Goal: Transaction & Acquisition: Purchase product/service

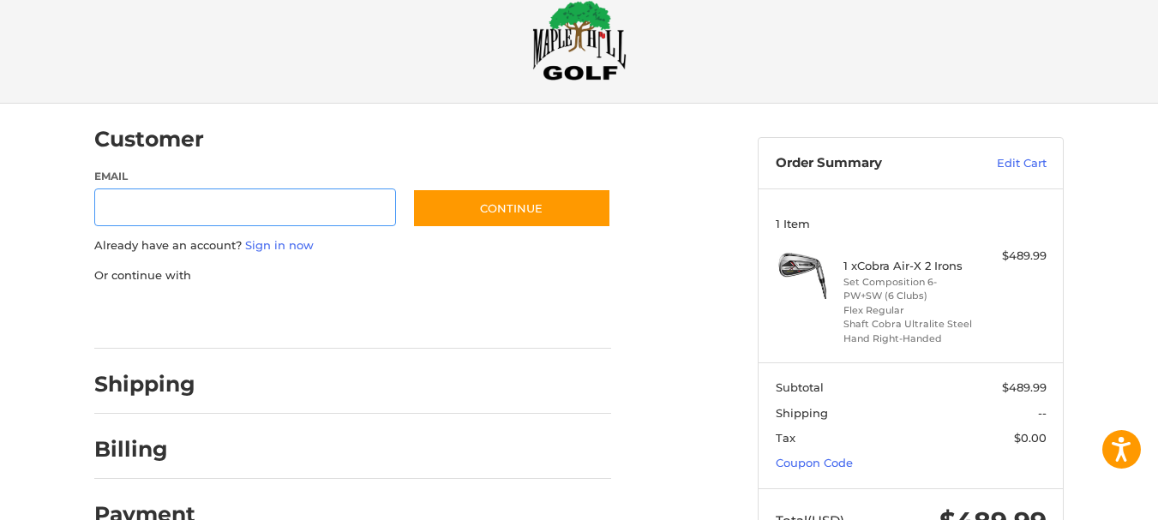
scroll to position [101, 0]
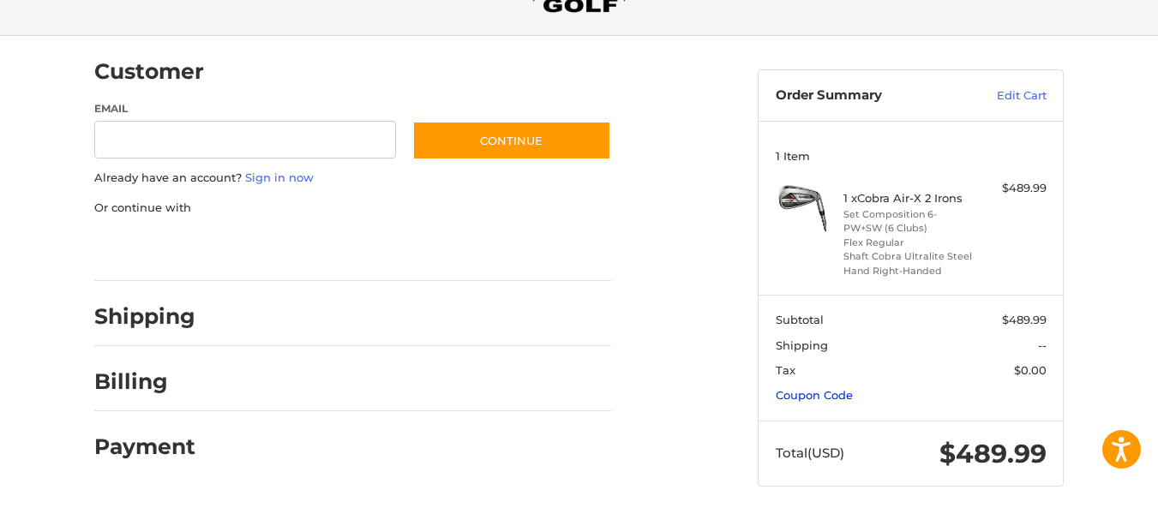
click at [819, 399] on link "Coupon Code" at bounding box center [814, 395] width 77 height 14
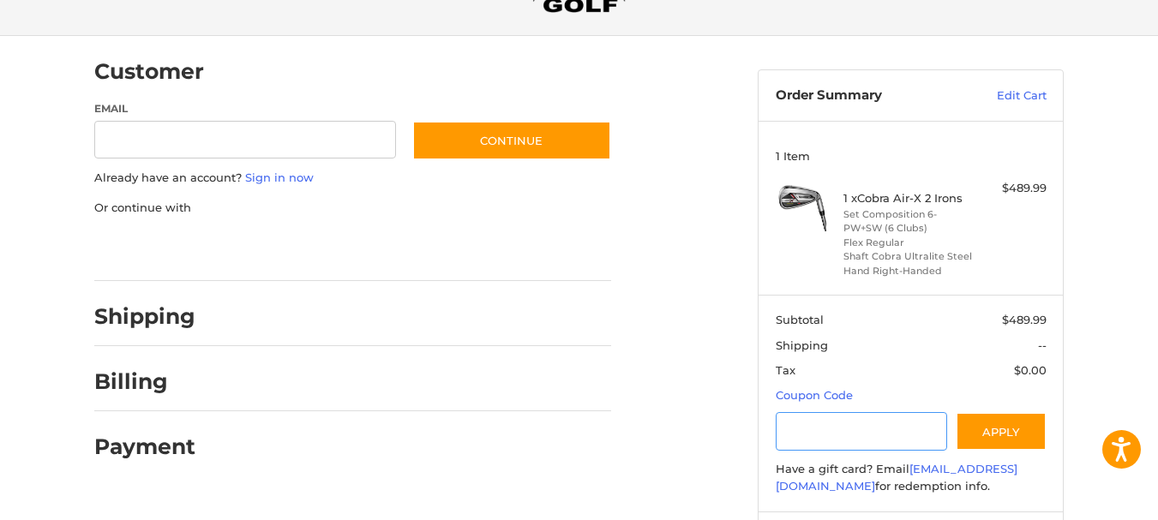
click at [806, 438] on input "Gift Certificate or Coupon Code" at bounding box center [862, 431] width 172 height 39
type input "********"
click at [986, 429] on button "Apply" at bounding box center [1001, 431] width 91 height 39
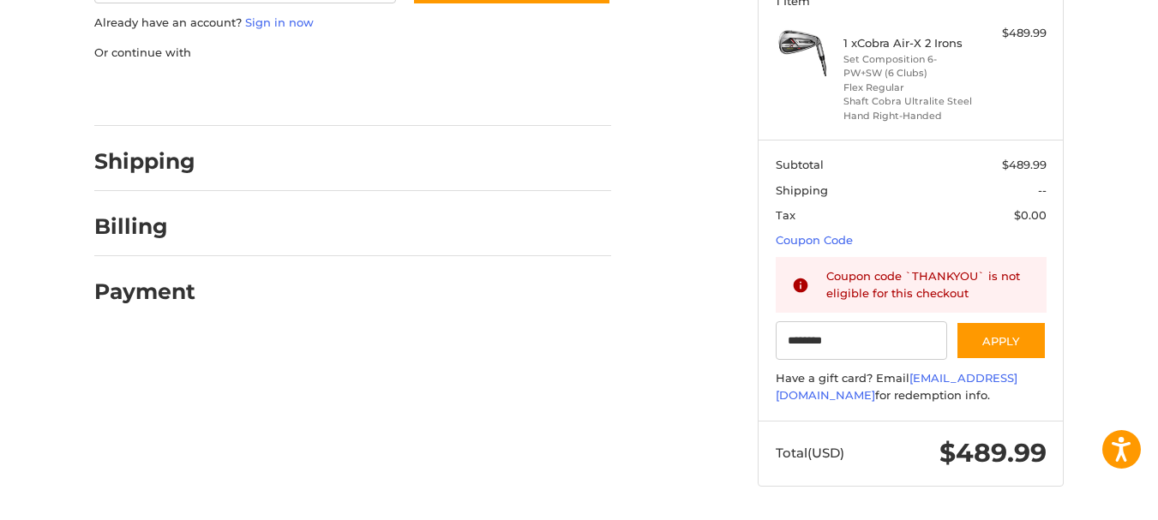
scroll to position [0, 0]
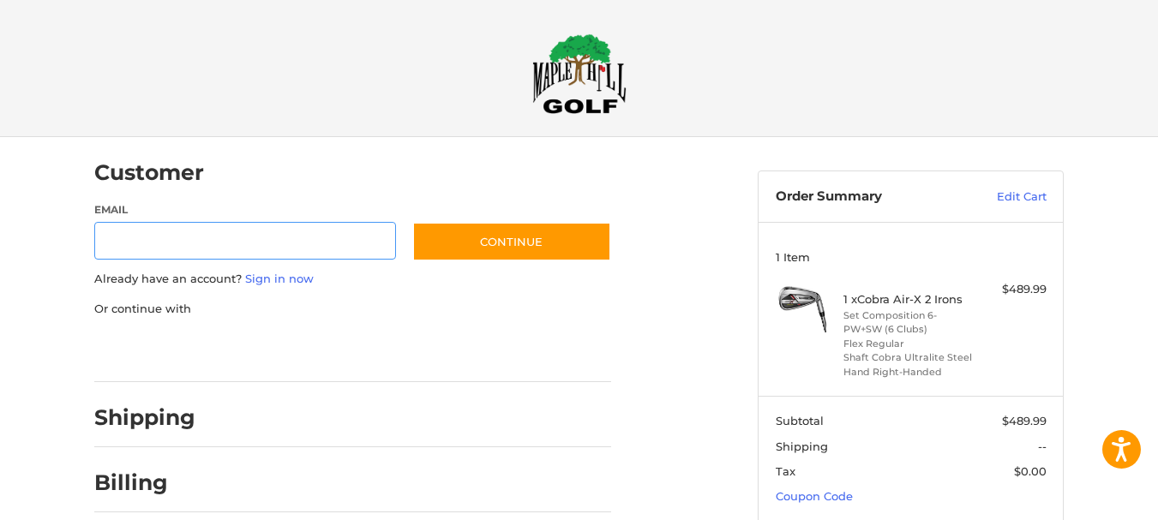
scroll to position [101, 0]
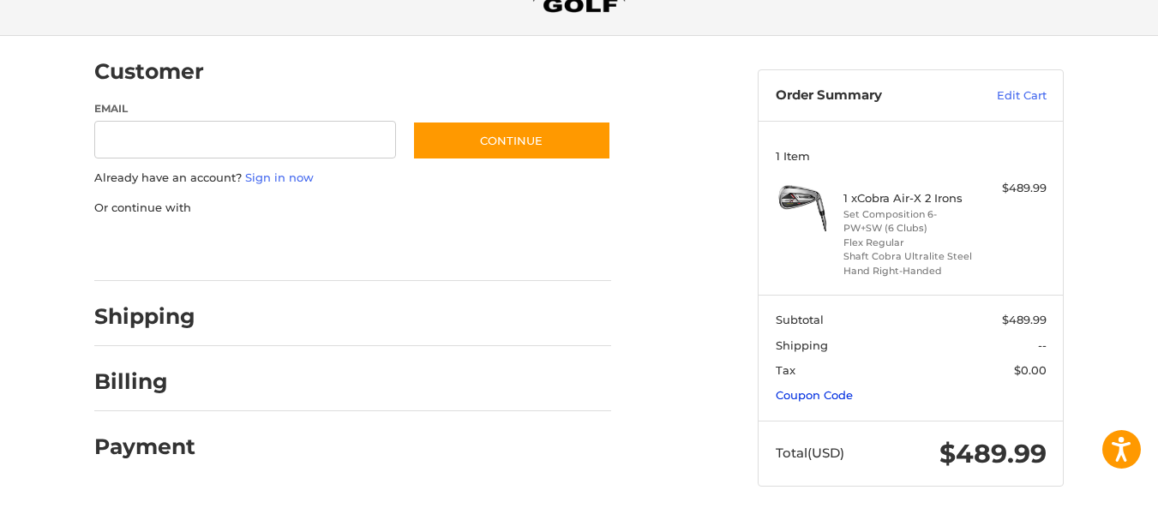
click at [785, 396] on link "Coupon Code" at bounding box center [814, 395] width 77 height 14
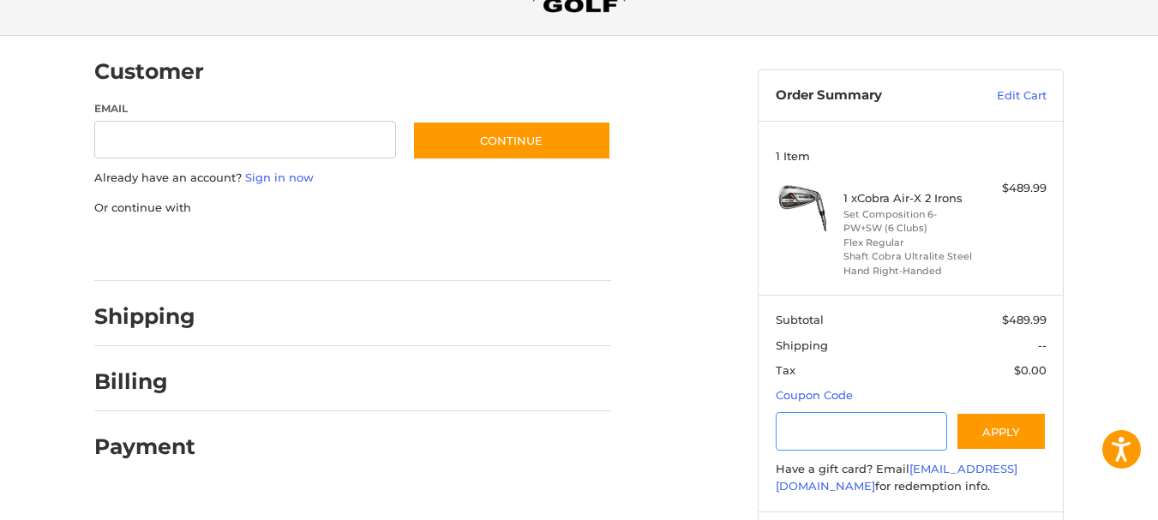
click at [802, 428] on input "Gift Certificate or Coupon Code" at bounding box center [862, 431] width 172 height 39
click at [819, 433] on input "*" at bounding box center [862, 431] width 172 height 39
type input "********"
click at [998, 438] on button "Apply" at bounding box center [1001, 431] width 91 height 39
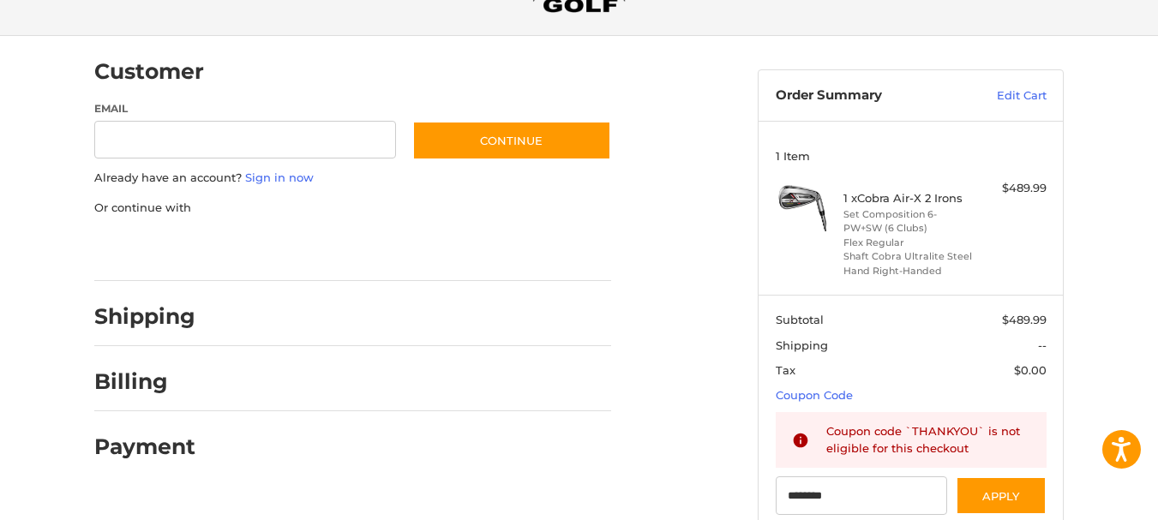
scroll to position [0, 0]
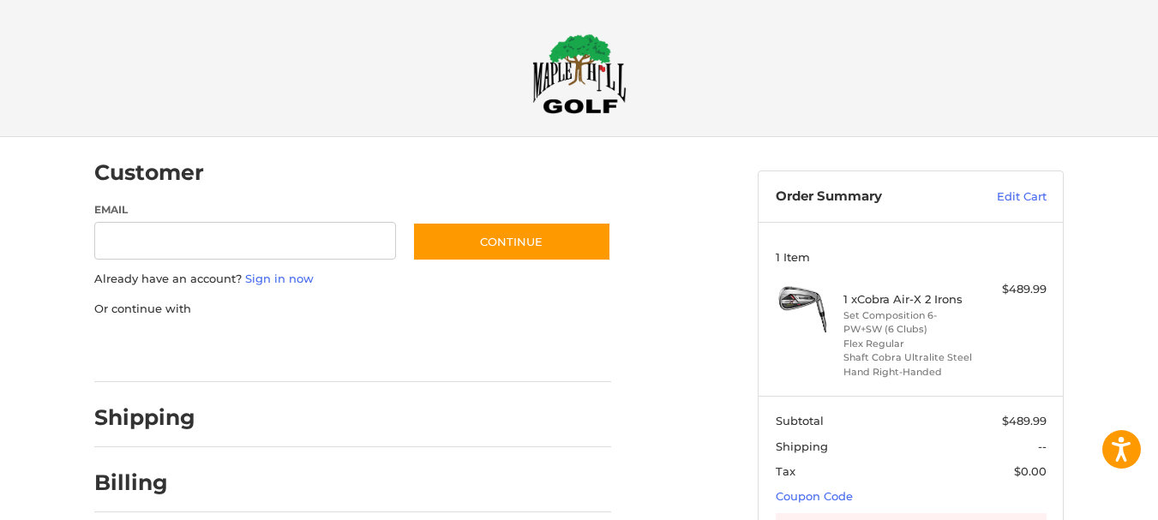
click at [591, 69] on img at bounding box center [579, 73] width 94 height 81
